Goal: Navigation & Orientation: Find specific page/section

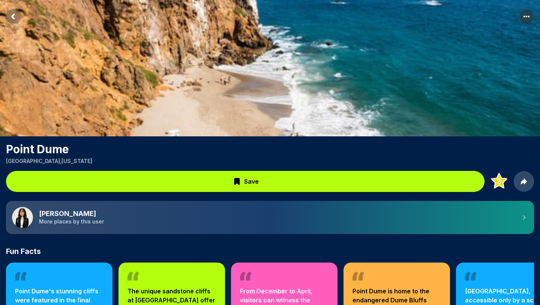
click at [16, 18] on rect "Return to previous page" at bounding box center [13, 16] width 15 height 15
